Goal: Check status: Check status

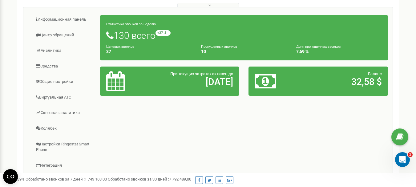
scroll to position [92, 0]
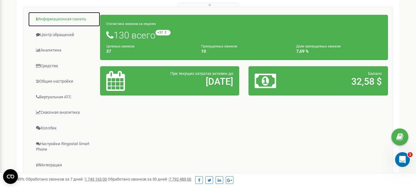
click at [61, 20] on link "Информационная панель" at bounding box center [64, 19] width 72 height 15
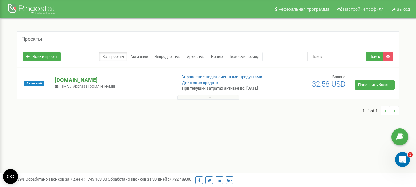
click at [81, 81] on p "[DOMAIN_NAME]" at bounding box center [113, 80] width 117 height 8
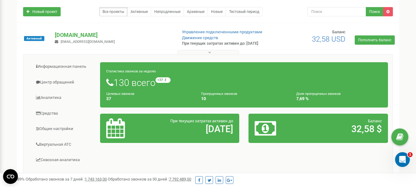
scroll to position [92, 0]
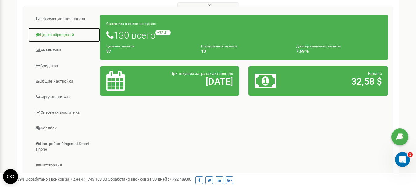
click at [61, 38] on link "Центр обращений" at bounding box center [64, 34] width 72 height 15
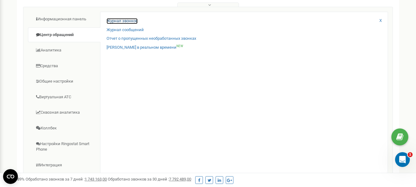
click at [130, 24] on link "Журнал звонков" at bounding box center [121, 21] width 31 height 6
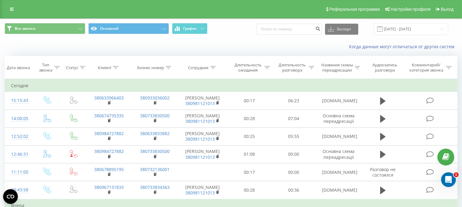
scroll to position [34, 0]
